Goal: Use online tool/utility: Utilize a website feature to perform a specific function

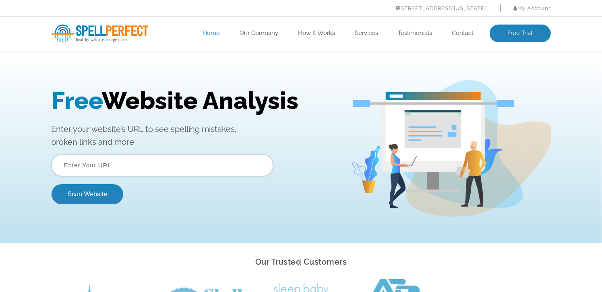
click at [124, 159] on input "text" at bounding box center [162, 165] width 221 height 22
paste input "[URL][DOMAIN_NAME]"
type input "[URL][DOMAIN_NAME]"
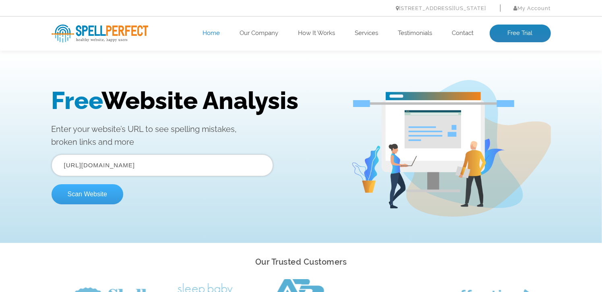
drag, startPoint x: 87, startPoint y: 191, endPoint x: 91, endPoint y: 188, distance: 4.4
click at [89, 189] on button "Scan Website" at bounding box center [88, 194] width 72 height 20
